Goal: Find specific page/section: Find specific page/section

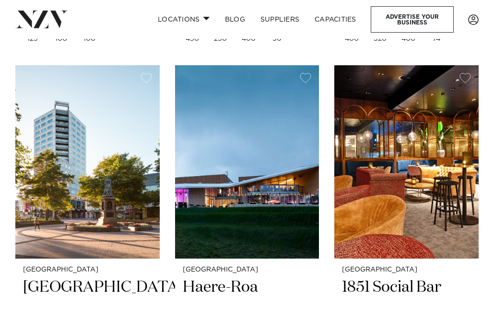
scroll to position [792, 0]
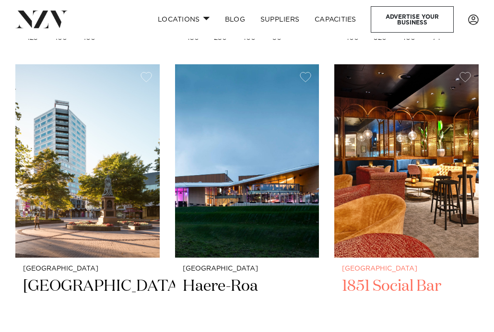
click at [401, 187] on img at bounding box center [406, 160] width 144 height 193
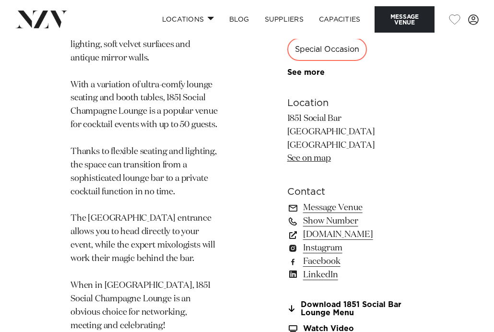
scroll to position [564, 0]
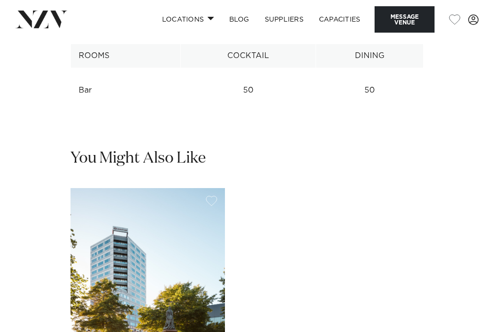
scroll to position [1259, 0]
